Goal: Task Accomplishment & Management: Manage account settings

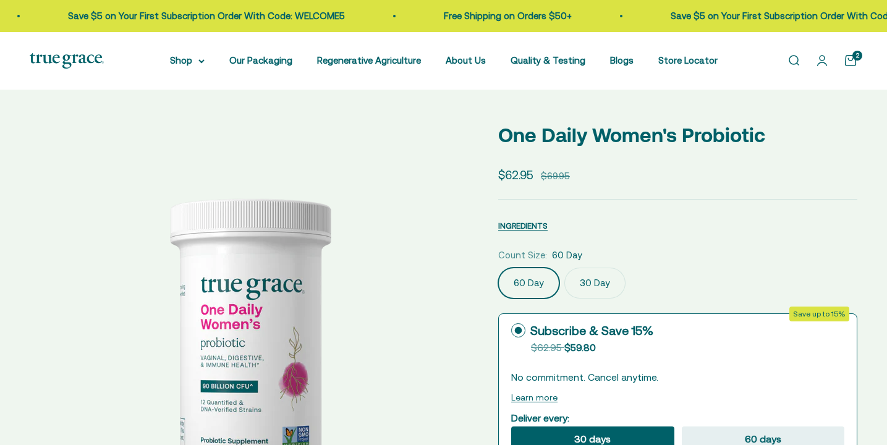
select select "3"
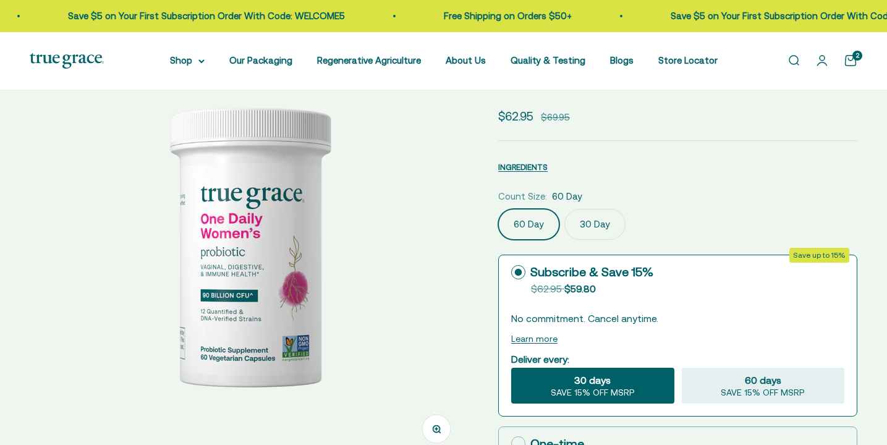
scroll to position [112, 0]
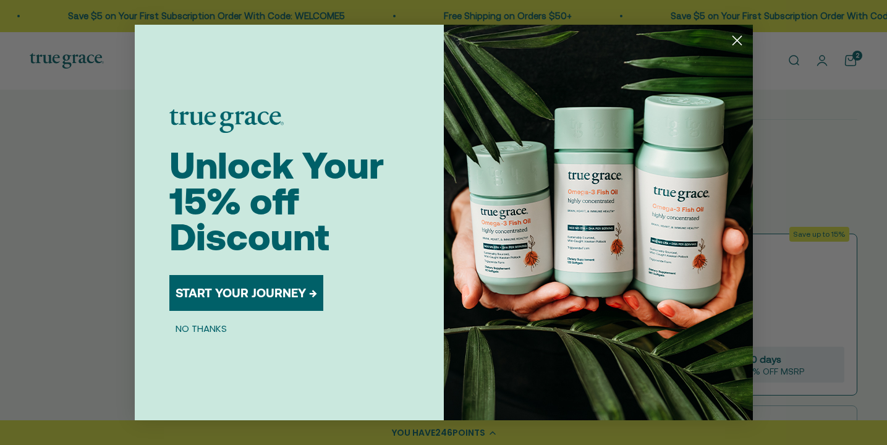
click at [736, 39] on circle "Close dialog" at bounding box center [736, 40] width 20 height 20
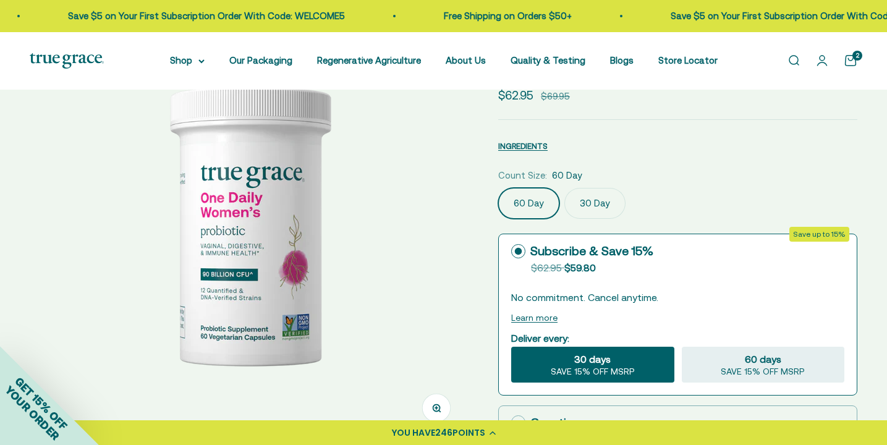
click at [856, 63] on link "Open cart 2" at bounding box center [851, 61] width 14 height 14
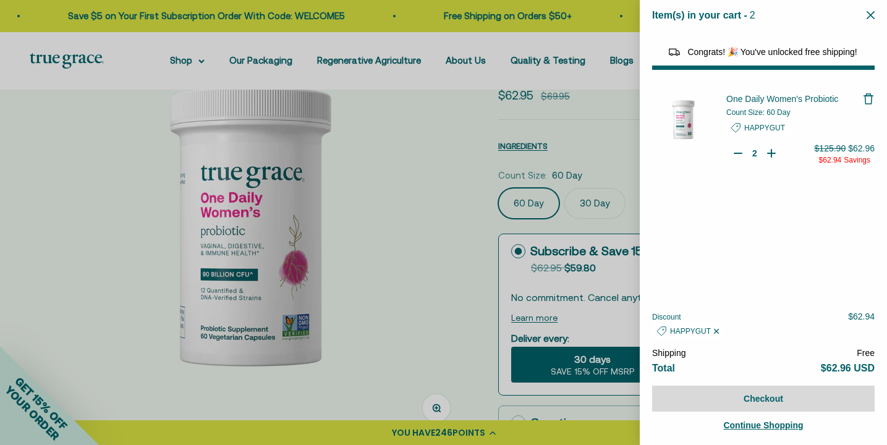
select select "40055698129088"
select select "44882806636758"
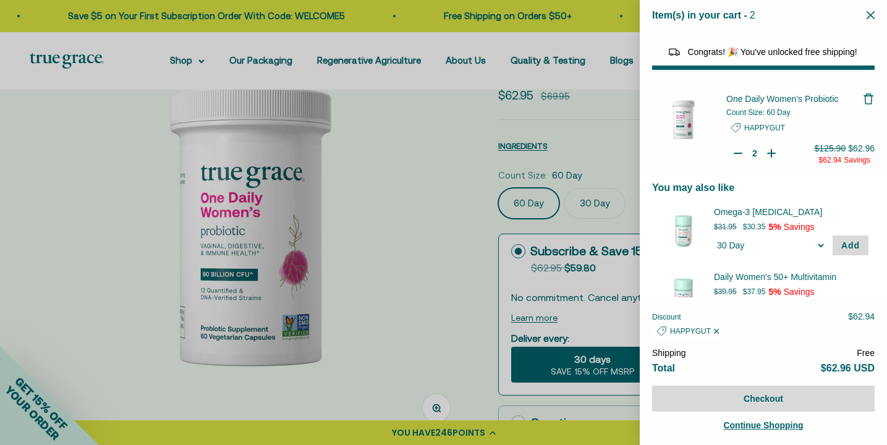
type input "1"
click at [734, 151] on icon "Your Cart" at bounding box center [738, 153] width 12 height 12
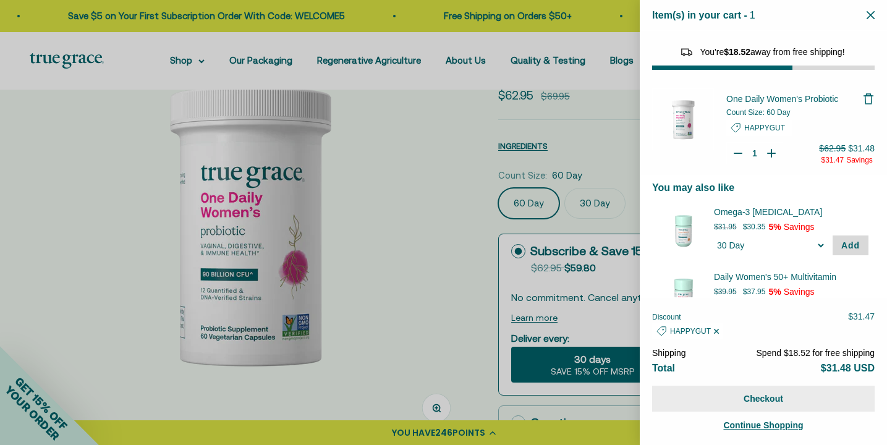
click at [762, 399] on button "Checkout" at bounding box center [763, 399] width 223 height 26
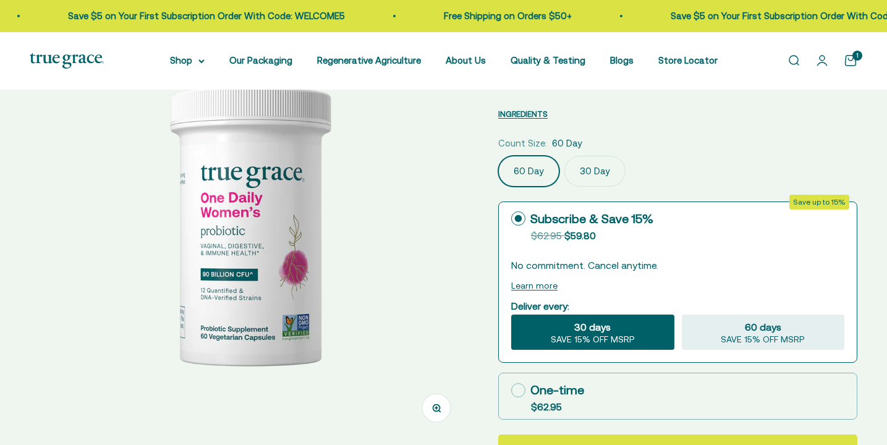
select select "3"
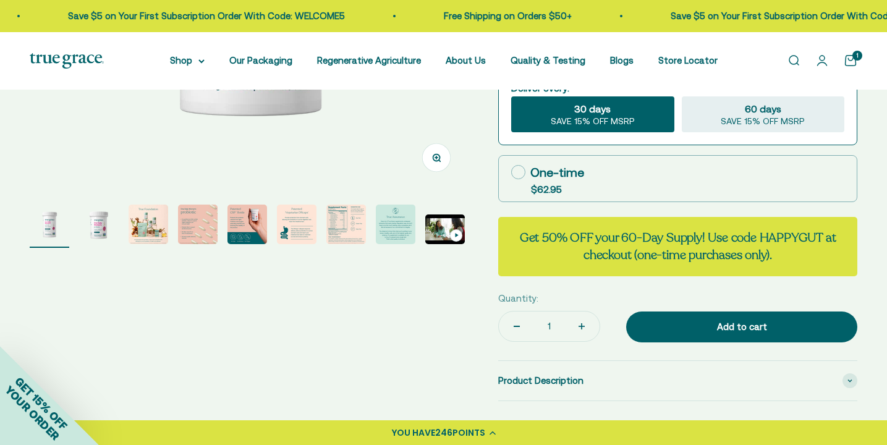
scroll to position [363, 0]
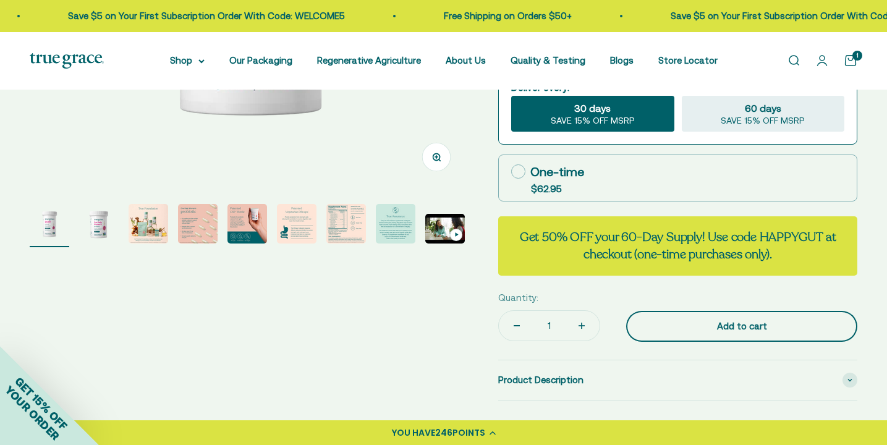
click at [648, 323] on button "Add to cart" at bounding box center [741, 326] width 231 height 31
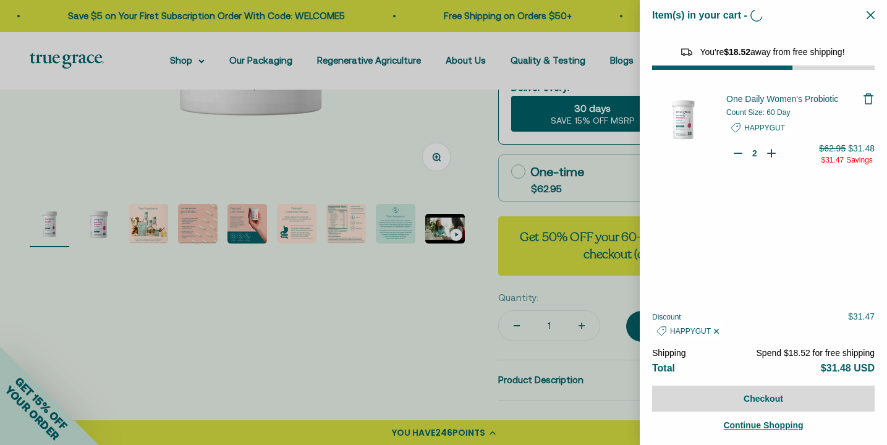
type input "1"
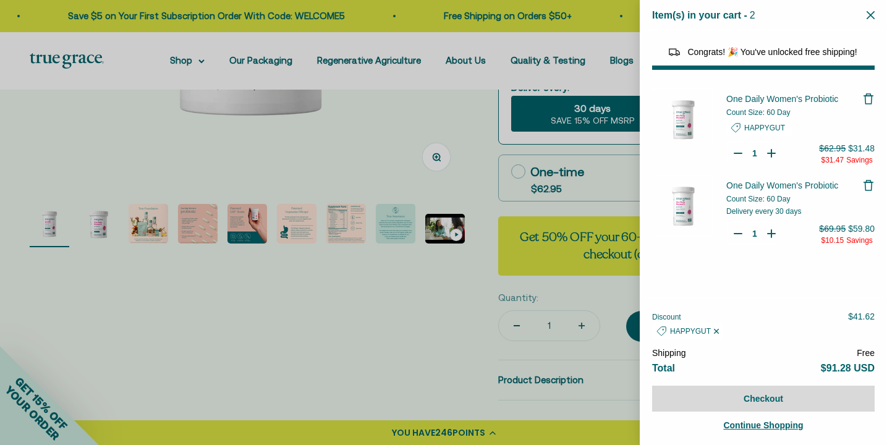
select select "40055698129088"
select select "44882806636758"
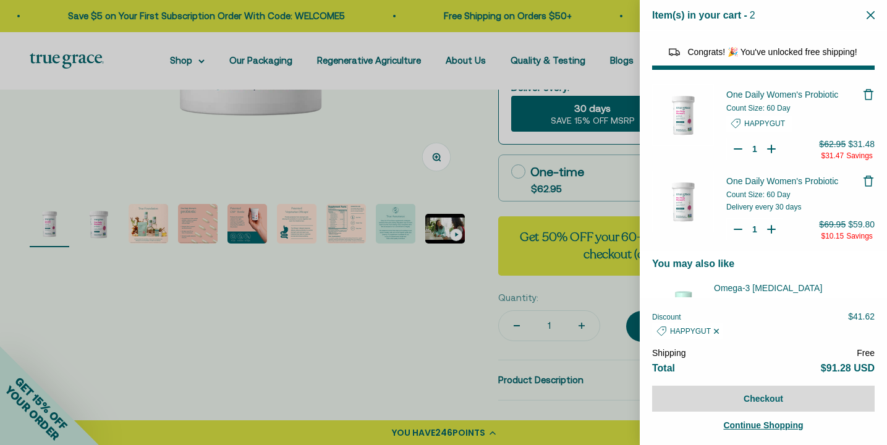
scroll to position [0, 0]
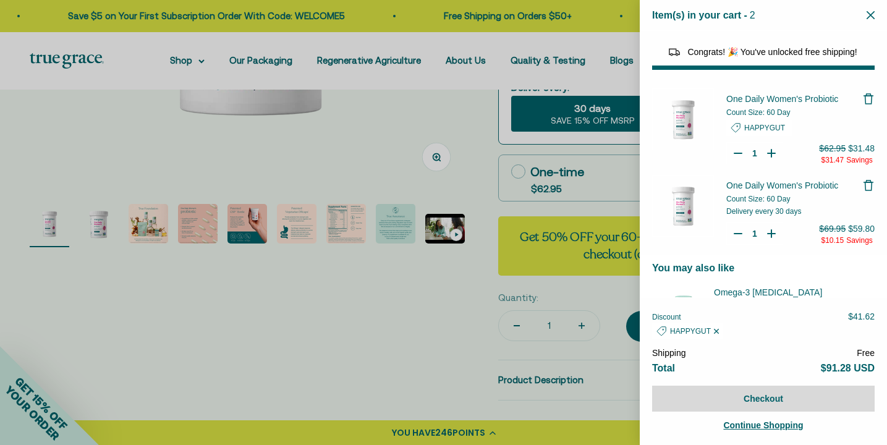
click at [869, 184] on icon "Remove One Daily Women's Probiotic" at bounding box center [868, 185] width 12 height 12
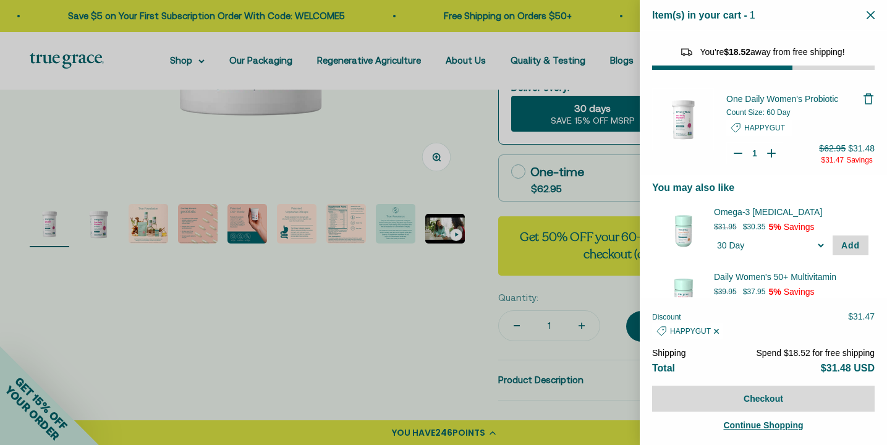
click at [761, 100] on span "One Daily Women's Probiotic" at bounding box center [782, 99] width 112 height 10
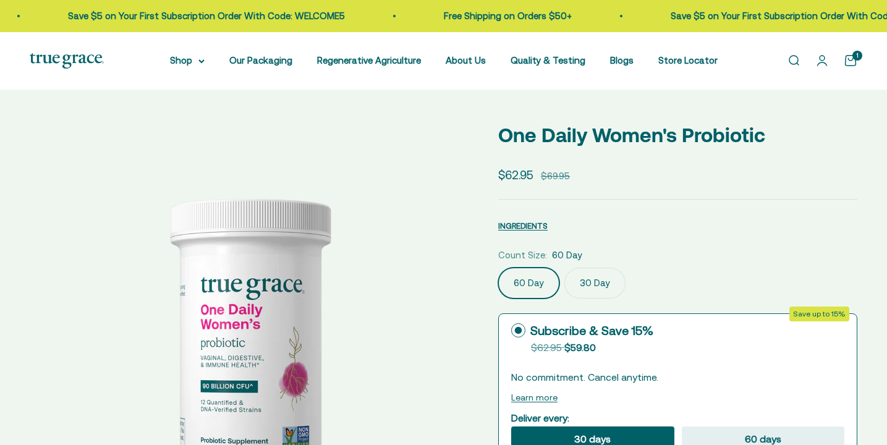
select select "3"
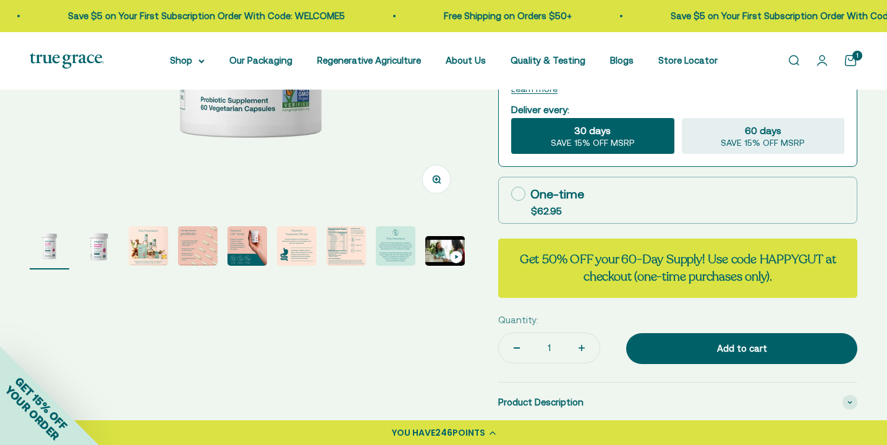
scroll to position [338, 0]
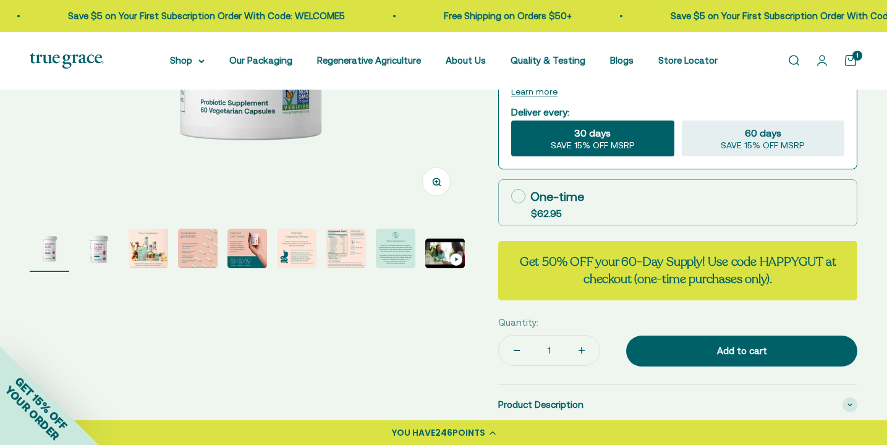
click at [564, 347] on button "Increase quantity" at bounding box center [582, 351] width 36 height 30
type input "2"
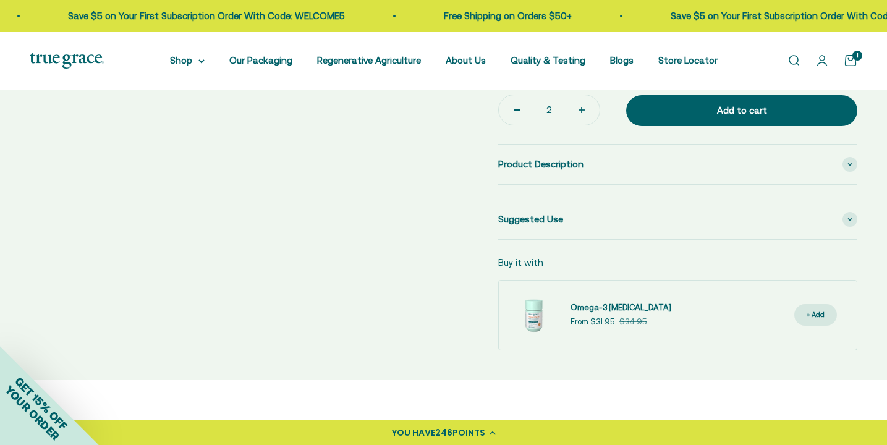
scroll to position [575, 0]
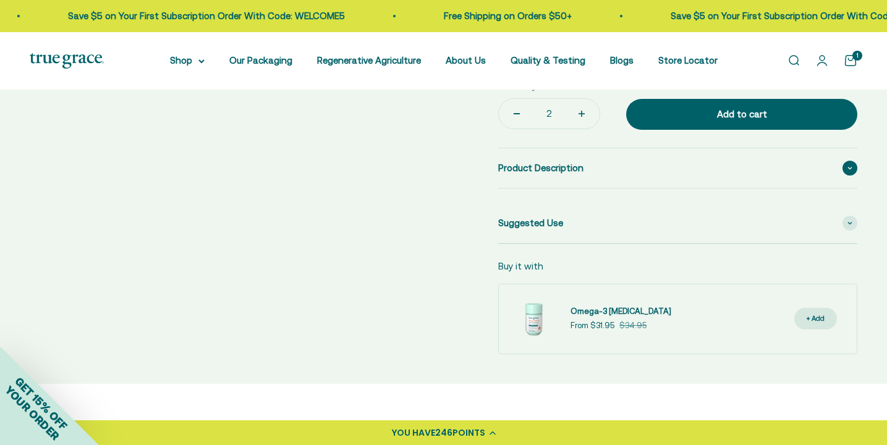
click at [616, 177] on div "Product Description" at bounding box center [677, 168] width 359 height 40
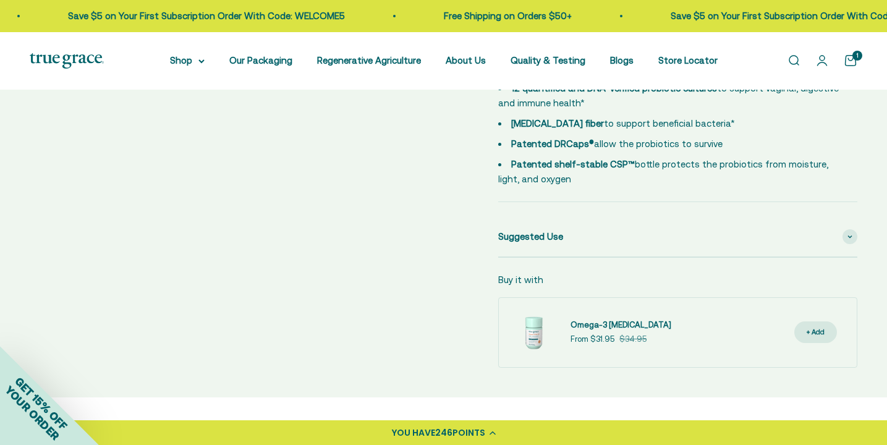
scroll to position [726, 0]
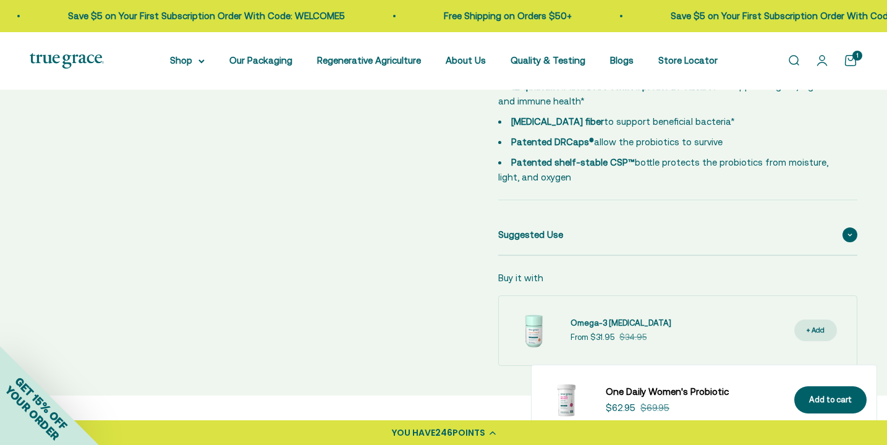
click at [583, 235] on div "Suggested Use" at bounding box center [677, 235] width 359 height 40
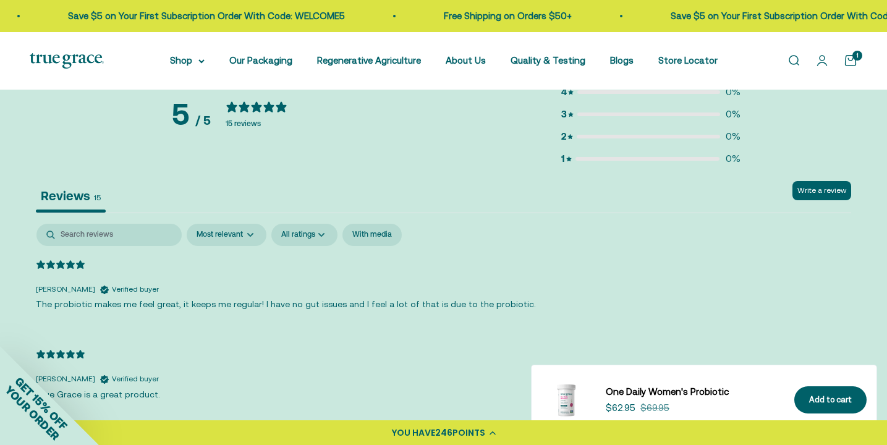
scroll to position [2668, 0]
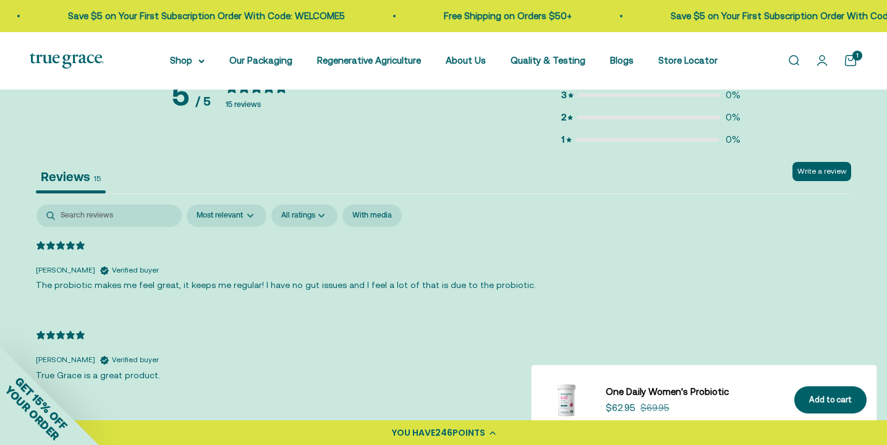
click at [848, 63] on link "Open cart 1" at bounding box center [851, 61] width 14 height 14
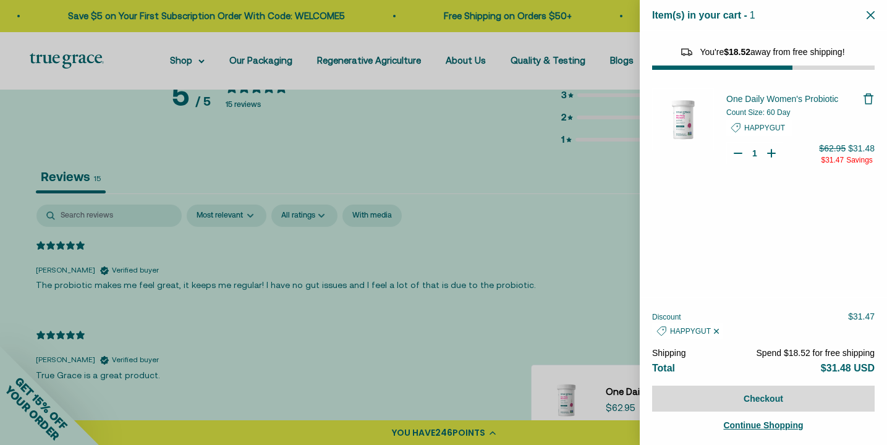
select select "40055698129088"
select select "44882806636758"
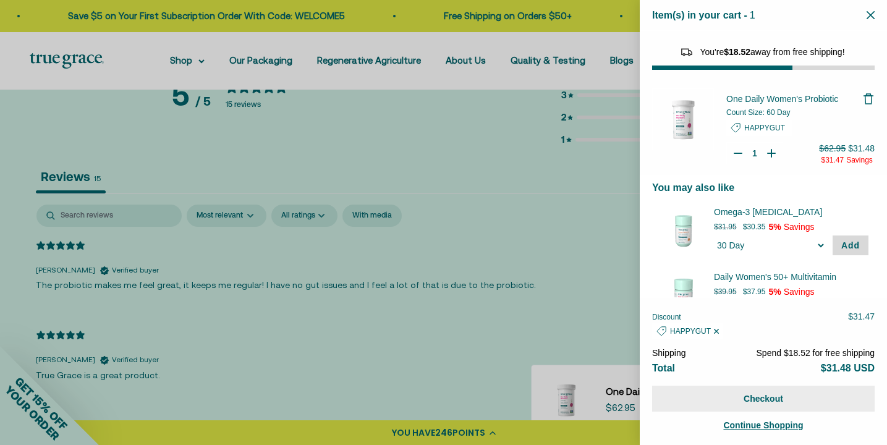
click at [762, 396] on button "Checkout" at bounding box center [763, 399] width 223 height 26
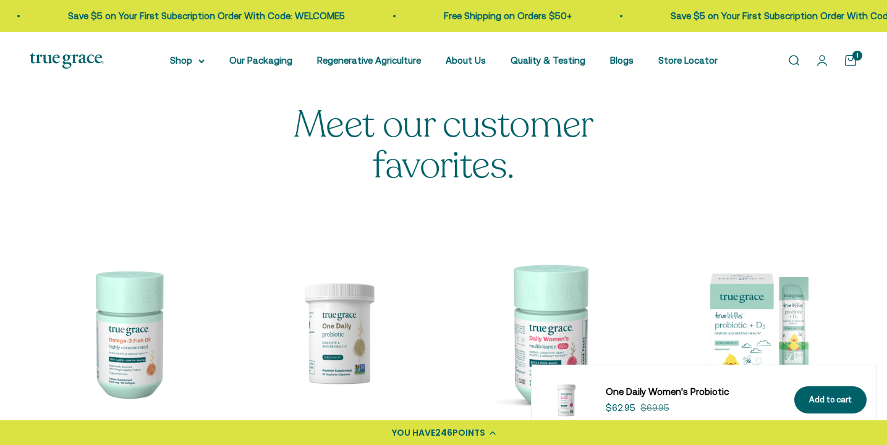
select select "3"
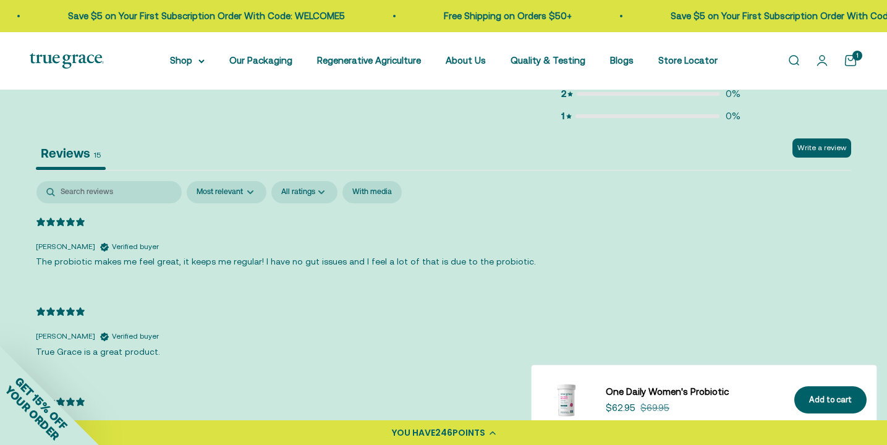
click at [853, 57] on cart-count "1" at bounding box center [857, 56] width 10 height 10
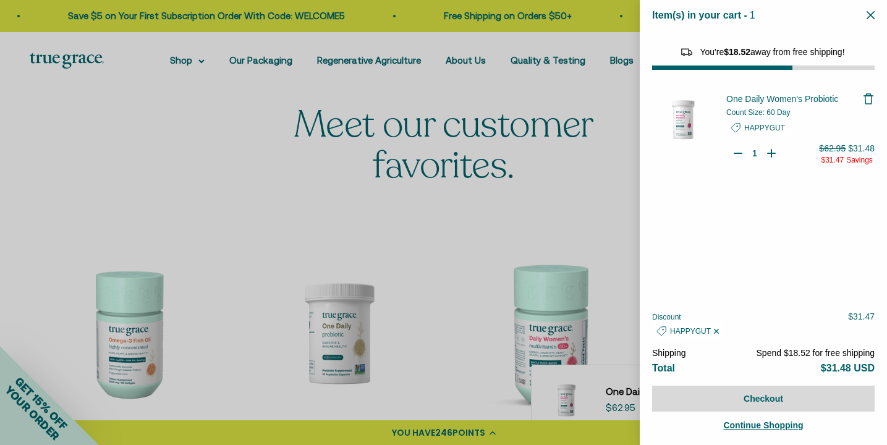
select select "40055698129088"
select select "44882806636758"
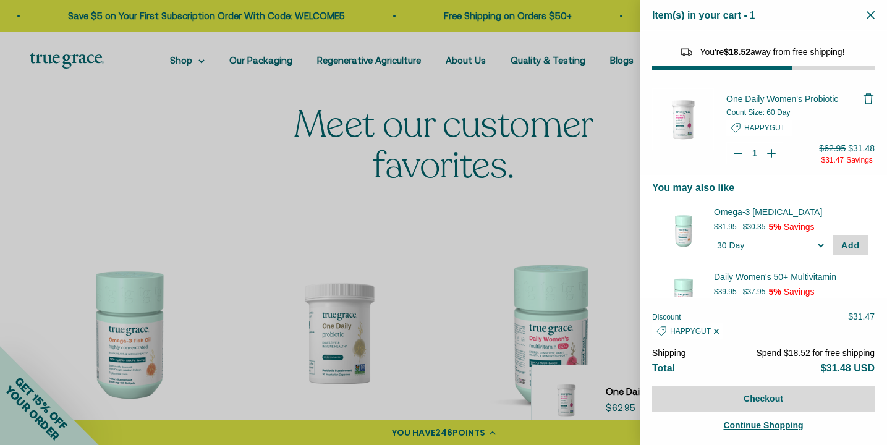
type input "2"
click at [772, 156] on icon "Your Cart" at bounding box center [772, 153] width 0 height 7
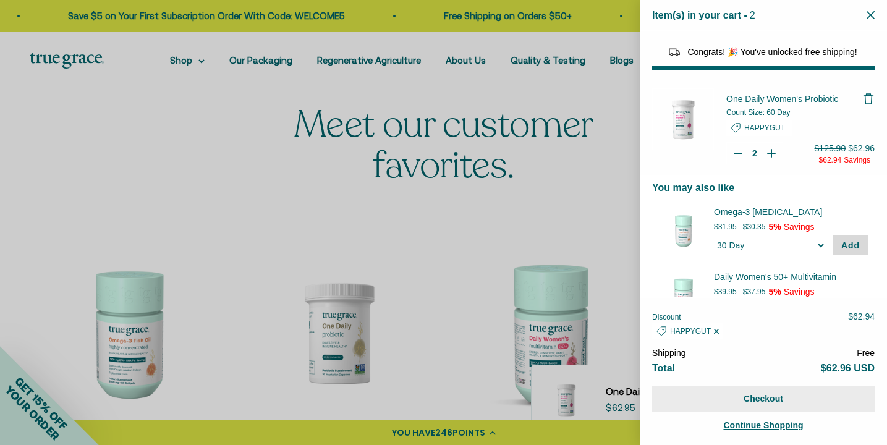
click at [764, 396] on button "Checkout" at bounding box center [763, 399] width 223 height 26
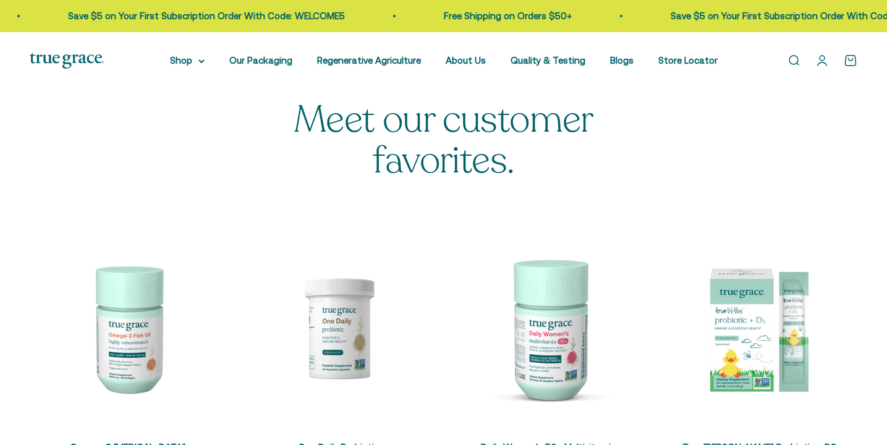
select select "3"
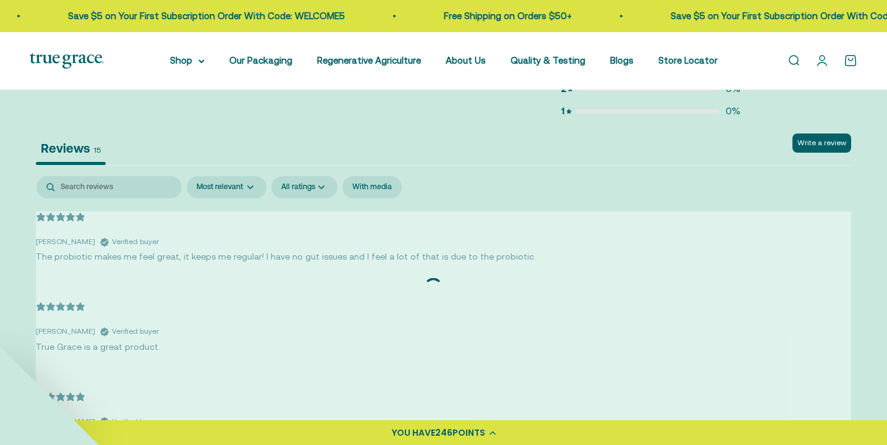
scroll to position [3349, 0]
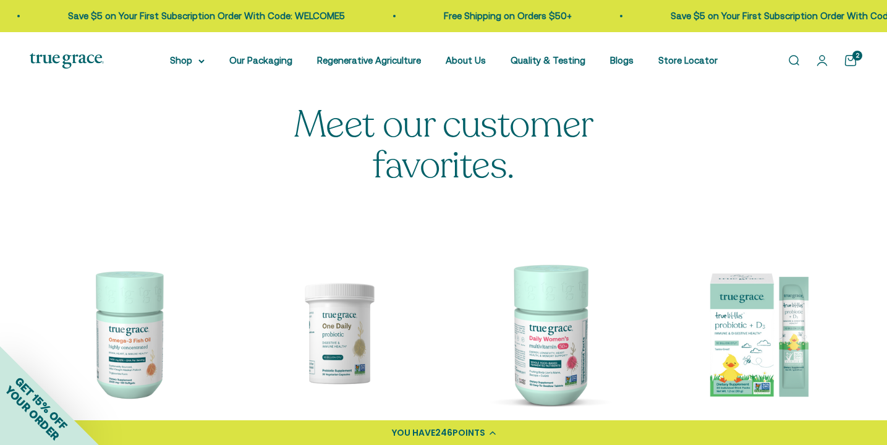
click at [823, 56] on link "Open account page" at bounding box center [822, 61] width 14 height 14
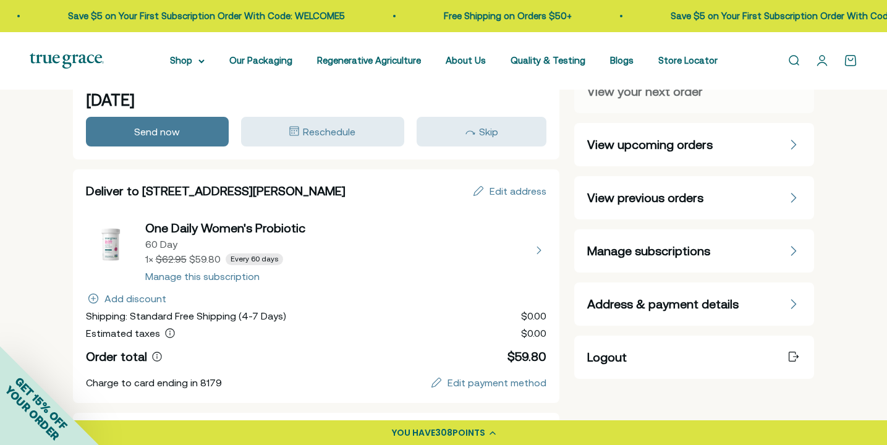
scroll to position [46, 0]
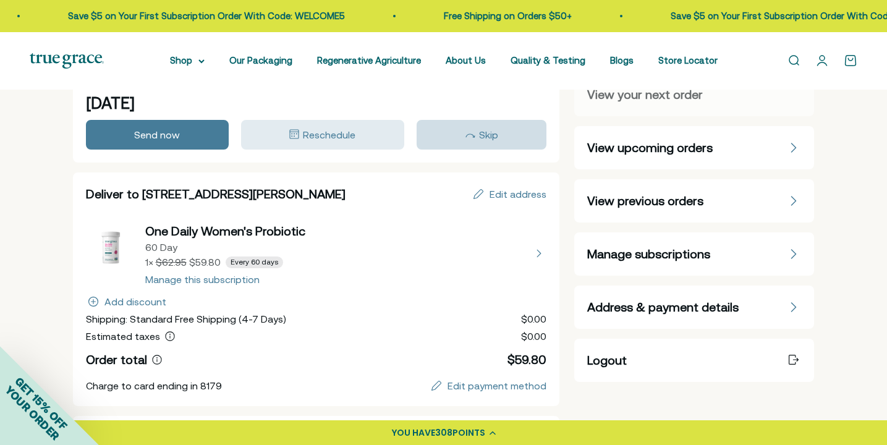
click at [456, 132] on div "Skip" at bounding box center [481, 134] width 113 height 15
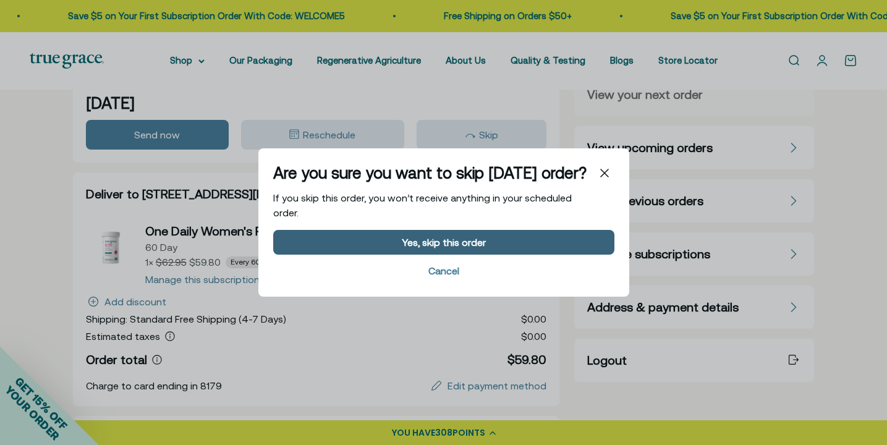
click at [438, 237] on button "Yes, skip this order" at bounding box center [443, 242] width 341 height 25
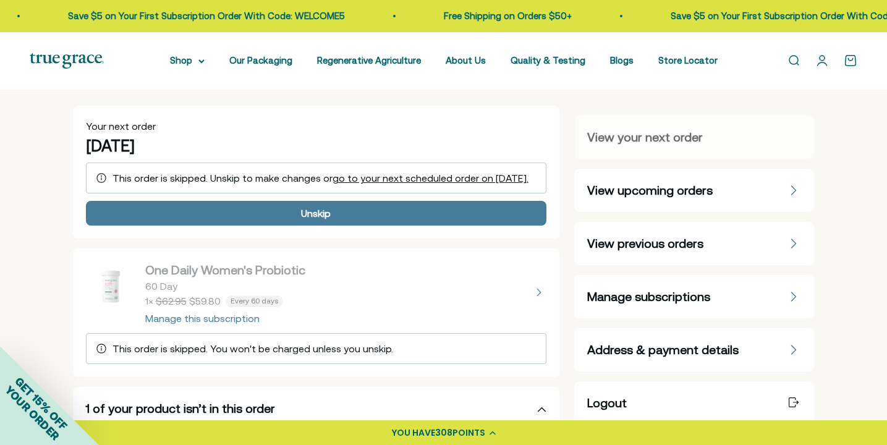
scroll to position [3, 0]
